Goal: Transaction & Acquisition: Purchase product/service

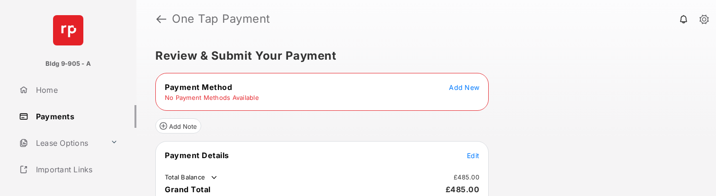
click at [60, 121] on link "Payments" at bounding box center [75, 116] width 121 height 23
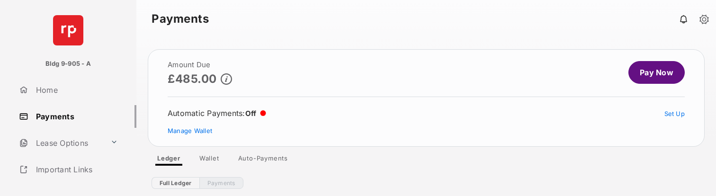
click at [216, 161] on link "Wallet" at bounding box center [209, 159] width 35 height 11
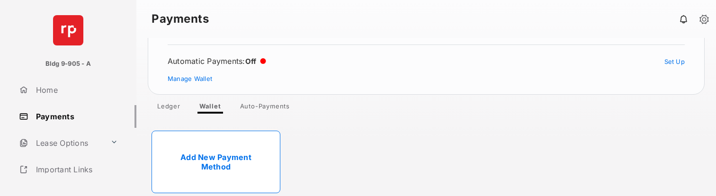
scroll to position [65, 0]
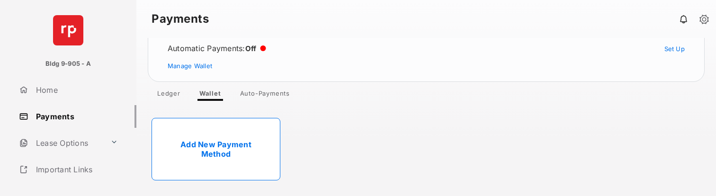
click at [253, 147] on link "Add New Payment Method" at bounding box center [216, 149] width 129 height 63
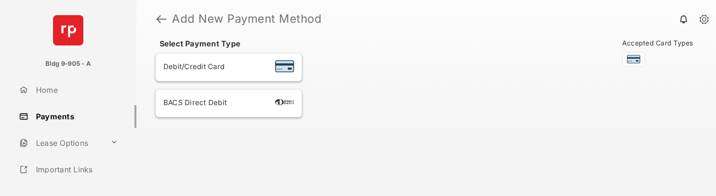
click at [237, 102] on div "BACS Direct Debit" at bounding box center [228, 103] width 131 height 12
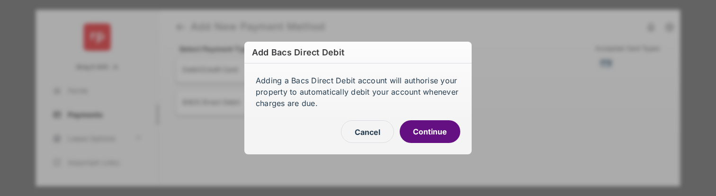
click at [381, 132] on button "Cancel" at bounding box center [367, 131] width 53 height 23
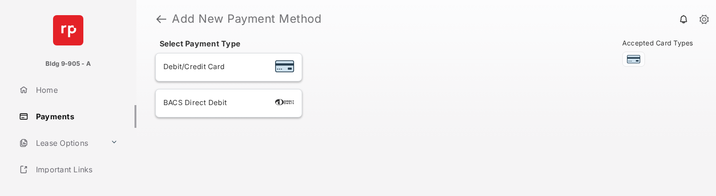
click at [247, 102] on div "BACS Direct Debit" at bounding box center [228, 103] width 131 height 12
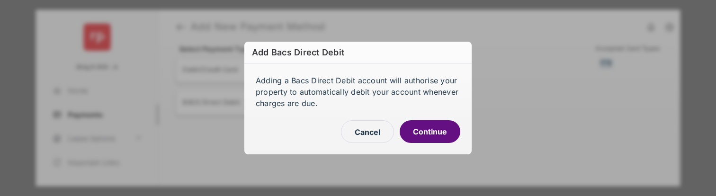
click at [360, 131] on button "Cancel" at bounding box center [367, 131] width 53 height 23
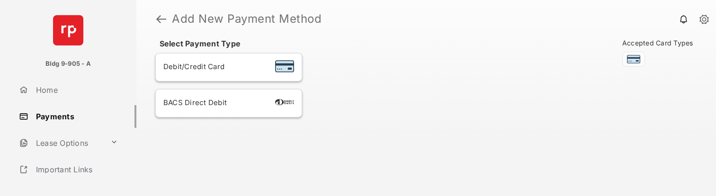
click at [88, 118] on link "Payments" at bounding box center [75, 116] width 121 height 23
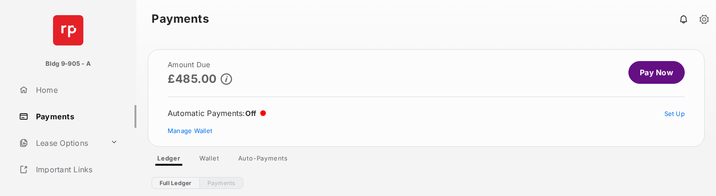
click at [639, 74] on link "Pay Now" at bounding box center [657, 72] width 56 height 23
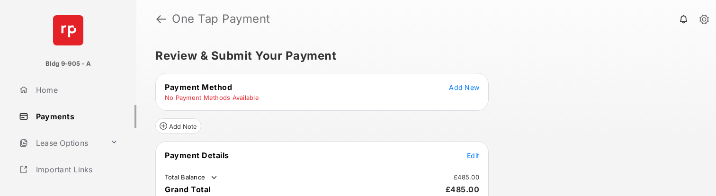
click at [476, 81] on div "Payment Method Add New No Payment Methods Available" at bounding box center [322, 92] width 334 height 38
click at [465, 83] on span "Add New" at bounding box center [464, 87] width 30 height 8
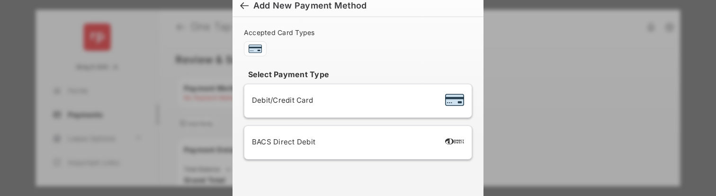
click at [314, 136] on div "BACS Direct Debit" at bounding box center [358, 143] width 212 height 18
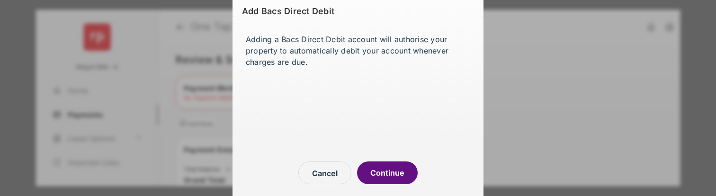
drag, startPoint x: 307, startPoint y: 169, endPoint x: 304, endPoint y: 164, distance: 5.7
click at [307, 169] on button "Cancel" at bounding box center [324, 173] width 53 height 23
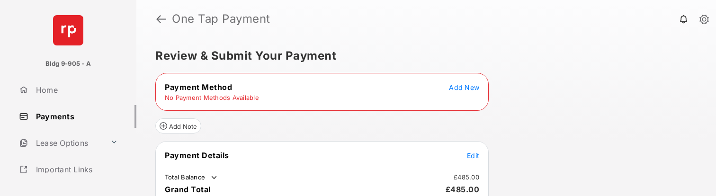
click at [464, 85] on span "Add New" at bounding box center [464, 87] width 30 height 8
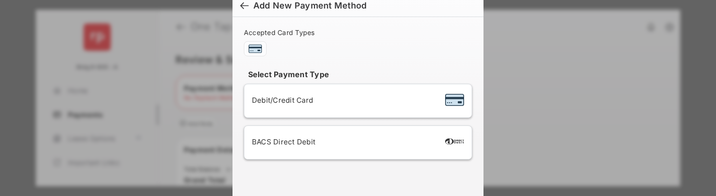
click at [250, 4] on span "Add New Payment Method" at bounding box center [358, 5] width 236 height 10
drag, startPoint x: 233, startPoint y: 7, endPoint x: 241, endPoint y: 6, distance: 8.1
click at [233, 7] on h6 "Add New Payment Method" at bounding box center [358, 6] width 251 height 22
click at [241, 5] on div at bounding box center [244, 6] width 9 height 10
